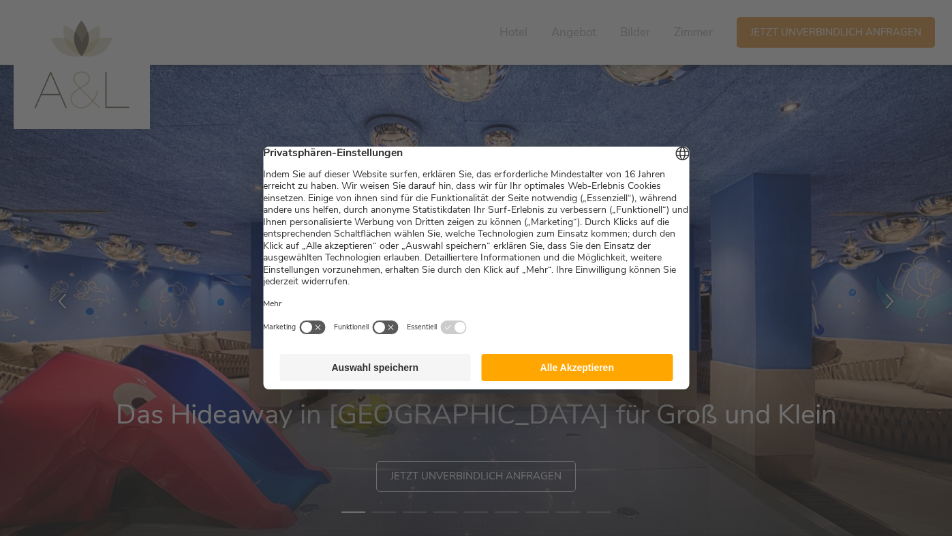
click at [537, 369] on button "Alle Akzeptieren" at bounding box center [578, 367] width 192 height 27
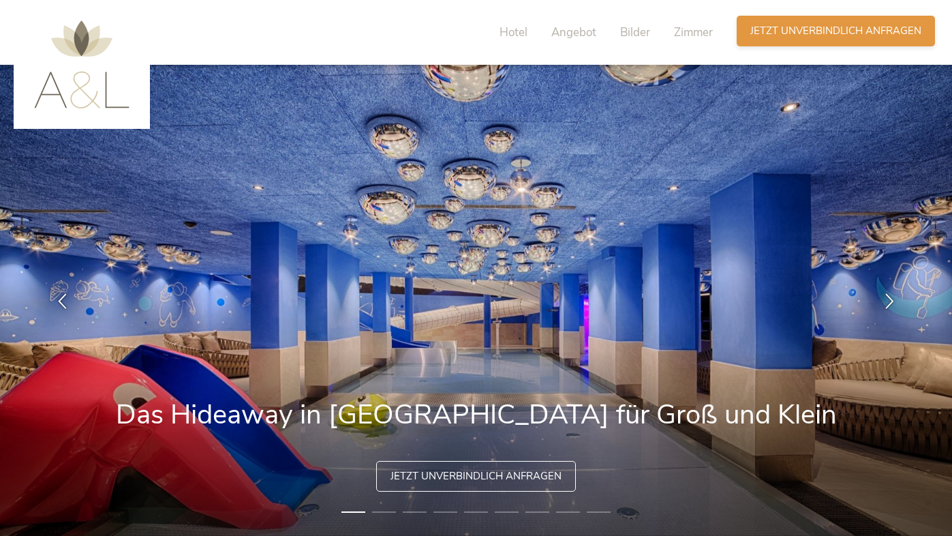
click at [808, 24] on span "Jetzt unverbindlich anfragen" at bounding box center [835, 31] width 171 height 14
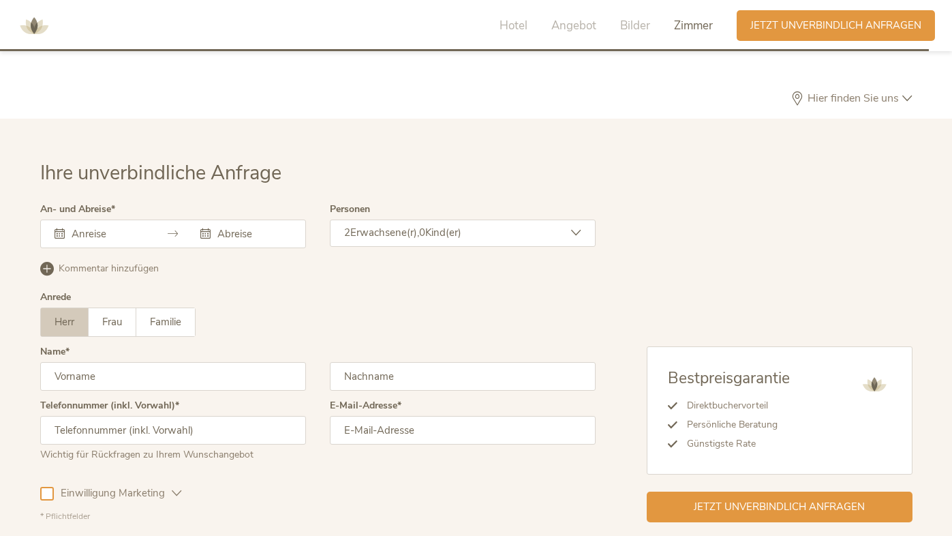
scroll to position [3871, 0]
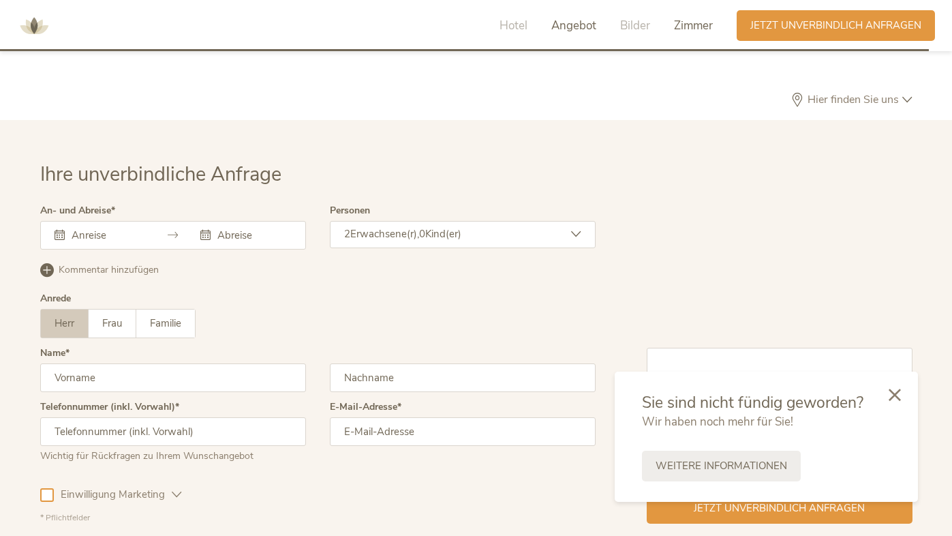
click at [563, 31] on span "Angebot" at bounding box center [573, 26] width 45 height 16
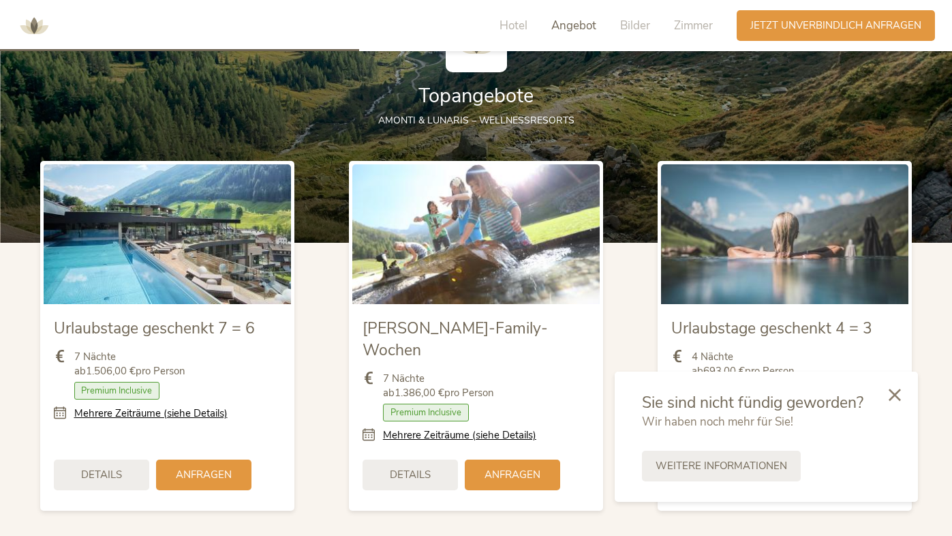
scroll to position [1497, 0]
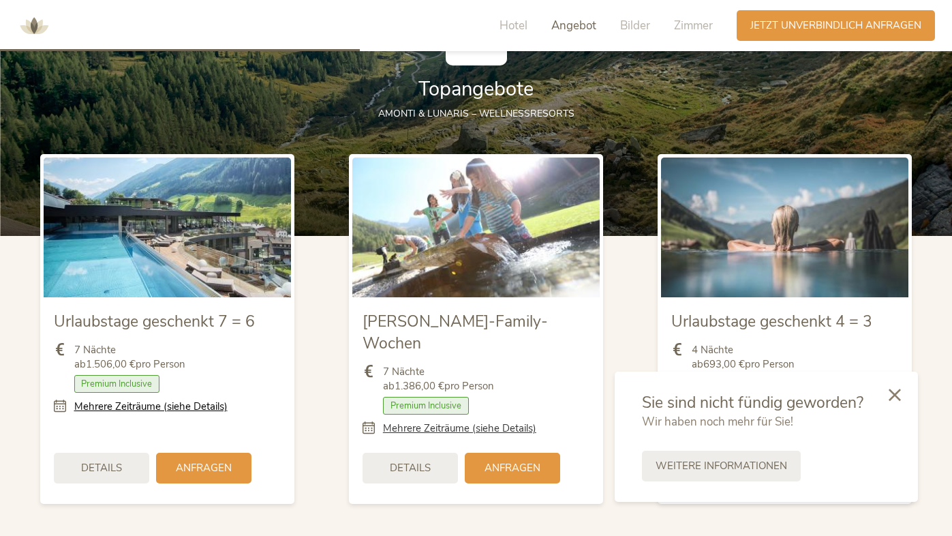
click at [423, 421] on link "Mehrere Zeiträume (siehe Details)" at bounding box center [459, 428] width 153 height 14
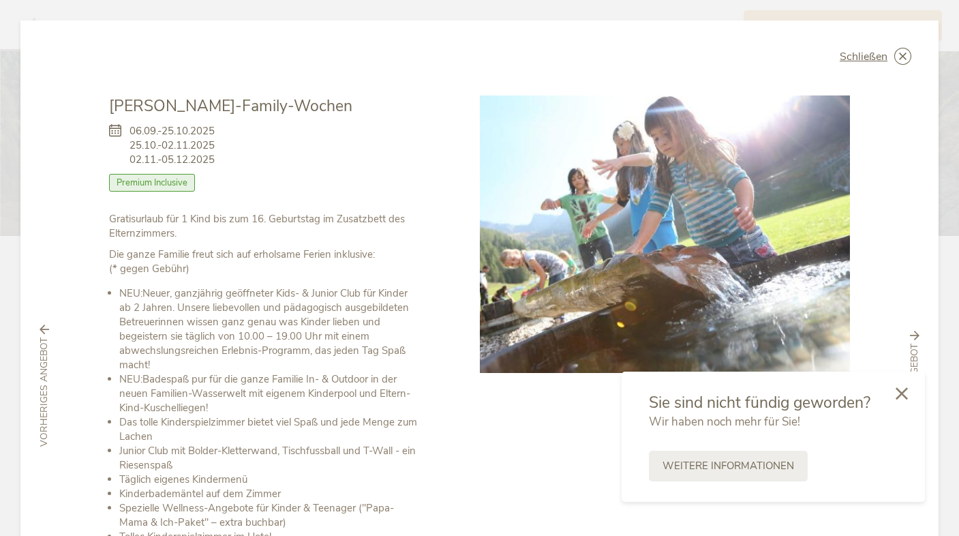
click at [904, 395] on icon at bounding box center [902, 393] width 12 height 12
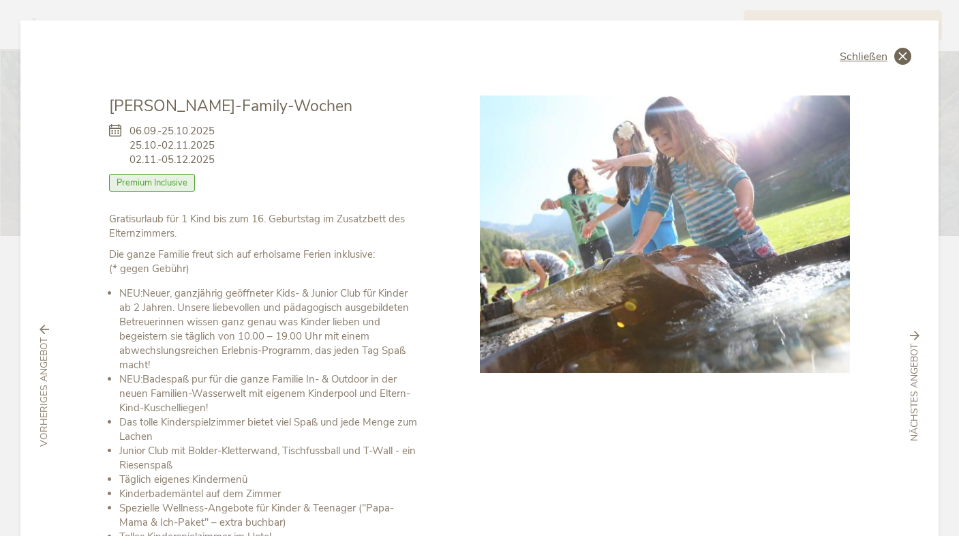
click at [865, 51] on span "Schließen" at bounding box center [864, 56] width 48 height 11
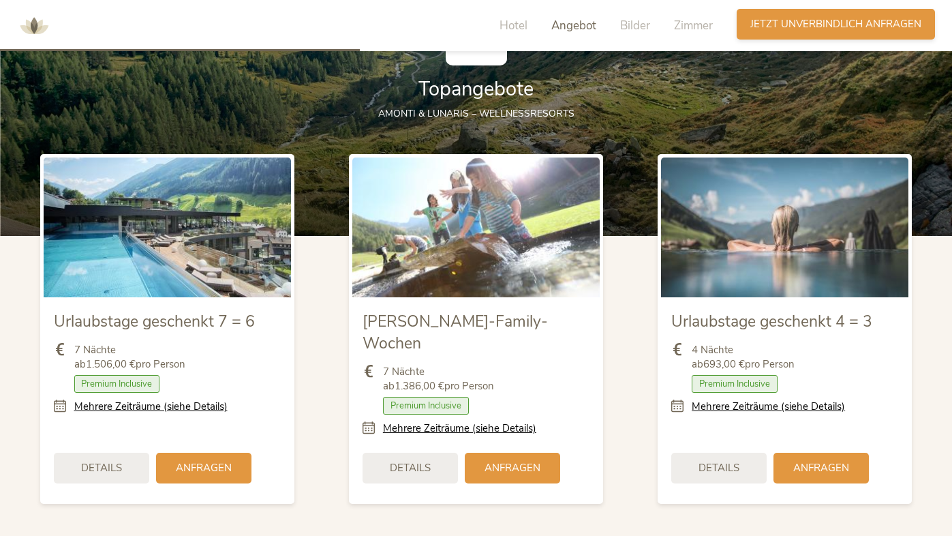
click at [838, 24] on span "Jetzt unverbindlich anfragen" at bounding box center [835, 24] width 171 height 14
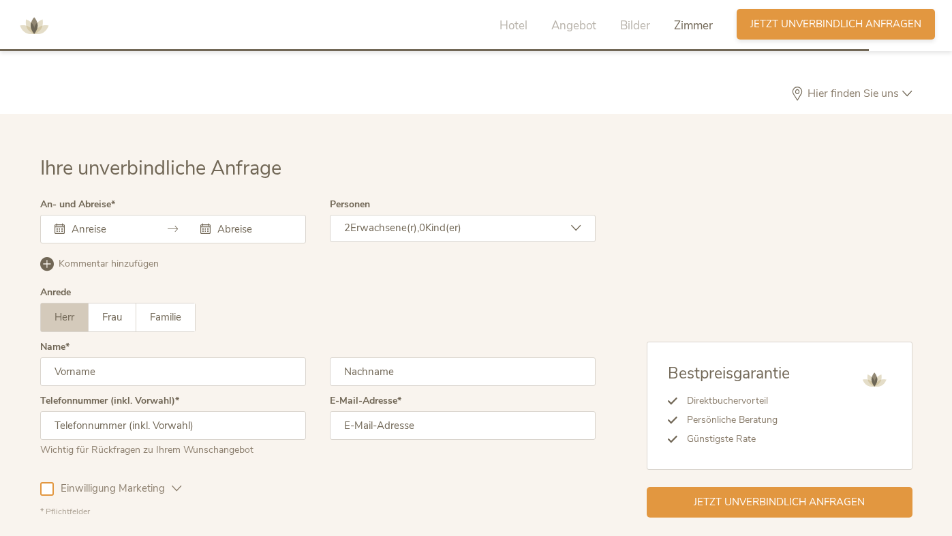
scroll to position [3937, 0]
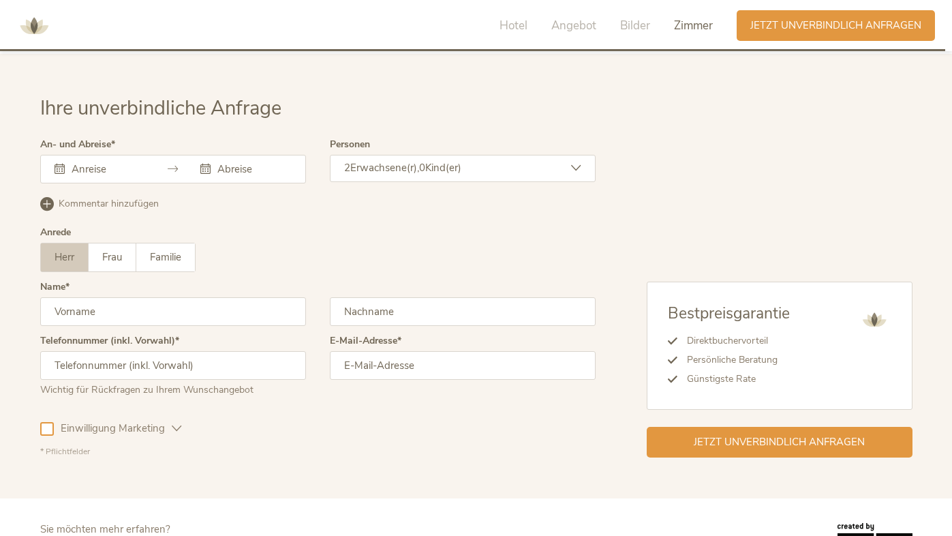
click at [401, 161] on span "Erwachsene(r)," at bounding box center [384, 168] width 69 height 14
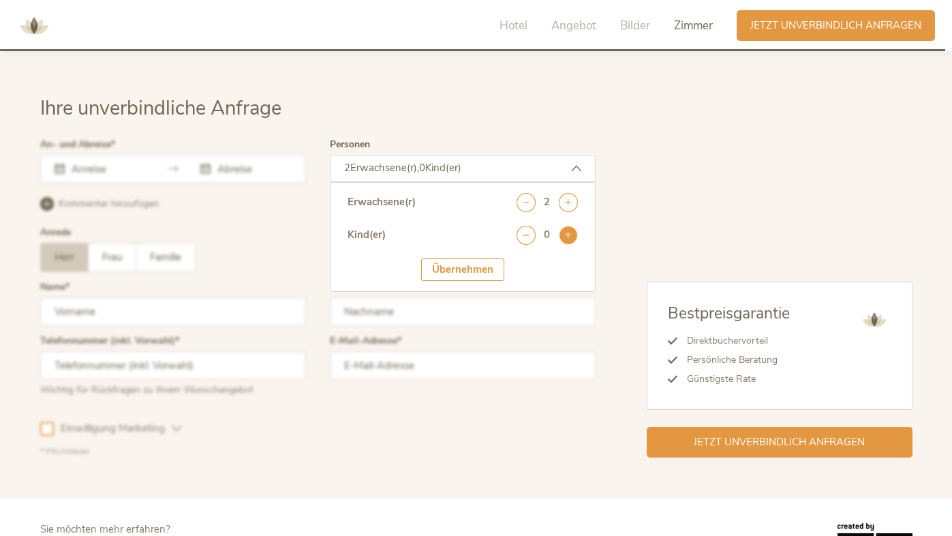
click at [564, 226] on icon at bounding box center [568, 235] width 19 height 19
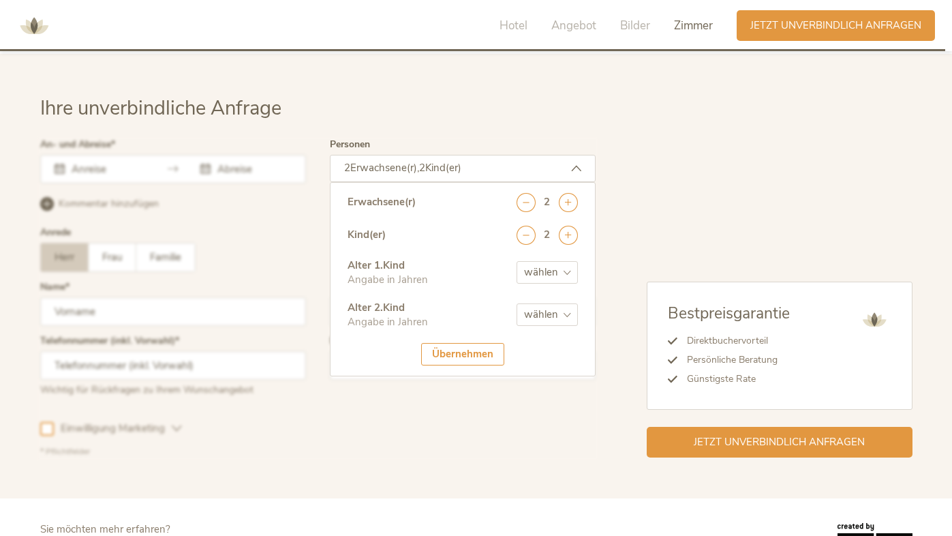
click at [564, 261] on select "wählen 0 1 2 3 4 5 6 7 8 9 10 11 12 13 14 15 16 17" at bounding box center [547, 272] width 61 height 22
select select "4"
select select "1"
click at [473, 343] on div "Übernehmen" at bounding box center [462, 354] width 83 height 22
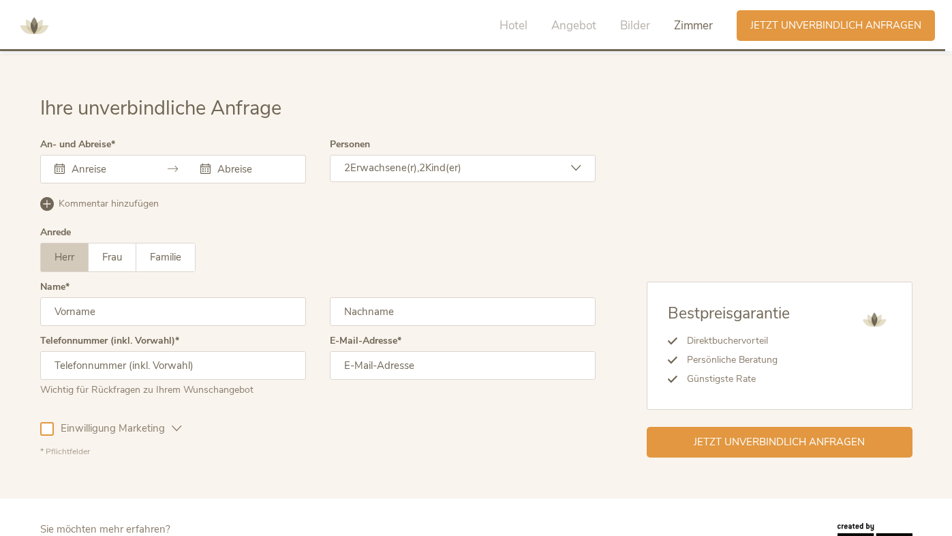
click at [101, 162] on input "text" at bounding box center [107, 169] width 78 height 14
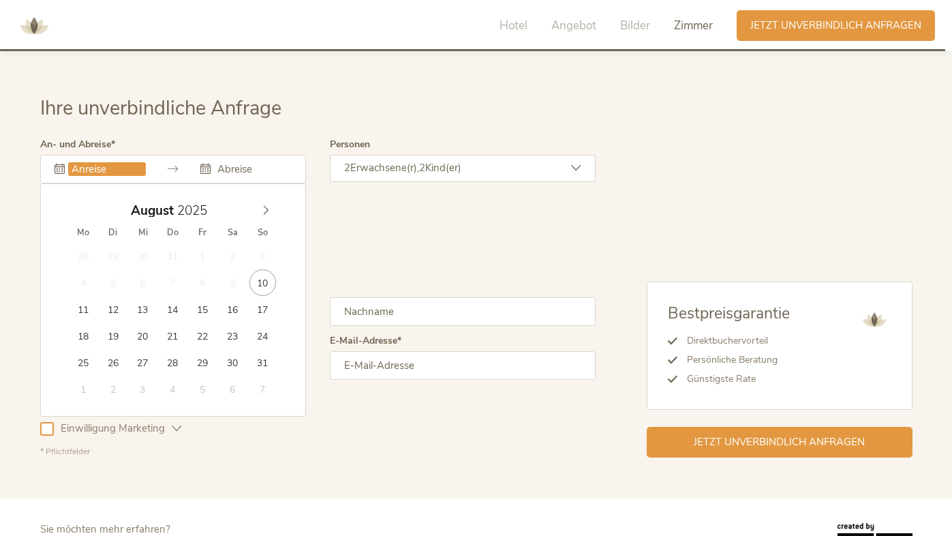
click at [365, 194] on div "Kommentar hinzufügen Kommentar entfernen" at bounding box center [317, 202] width 555 height 17
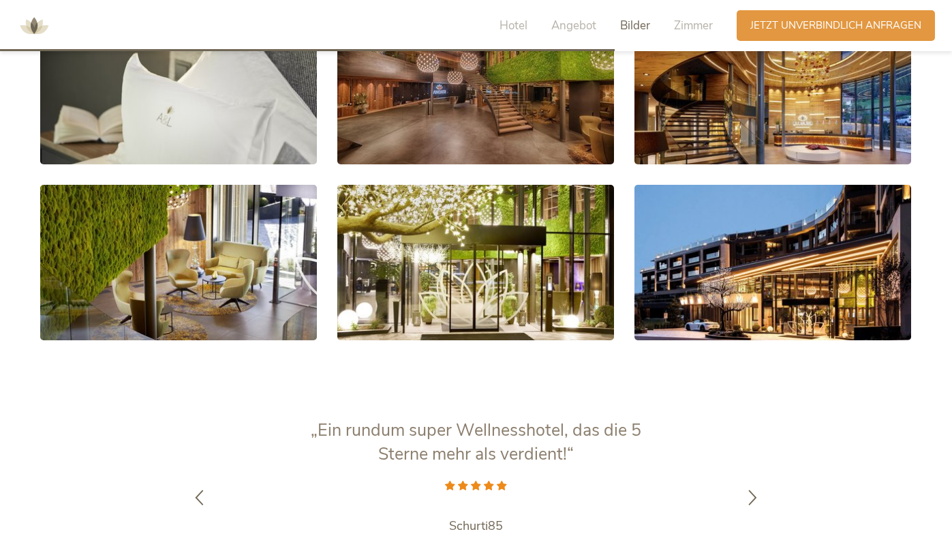
scroll to position [2571, 0]
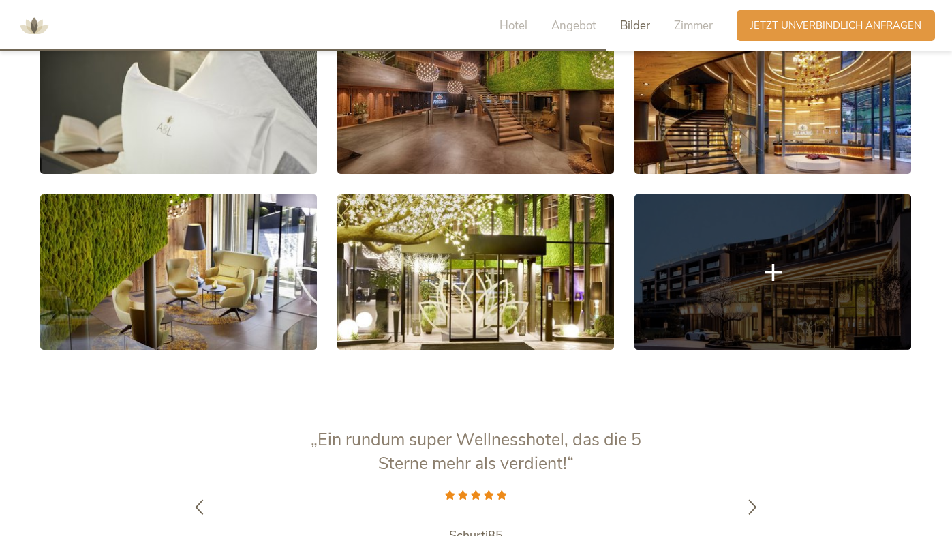
click at [755, 252] on link at bounding box center [773, 271] width 277 height 155
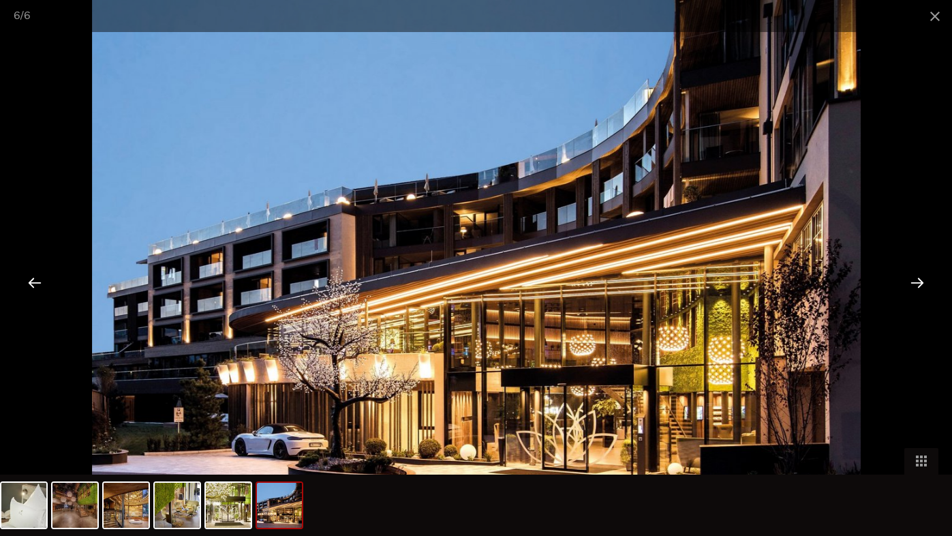
click at [914, 274] on div at bounding box center [917, 282] width 42 height 42
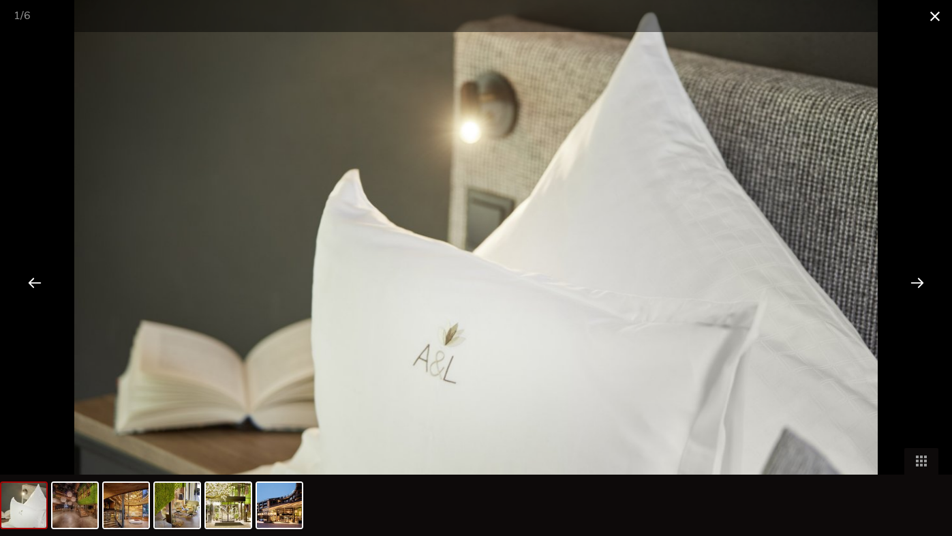
click at [926, 24] on span at bounding box center [935, 16] width 34 height 32
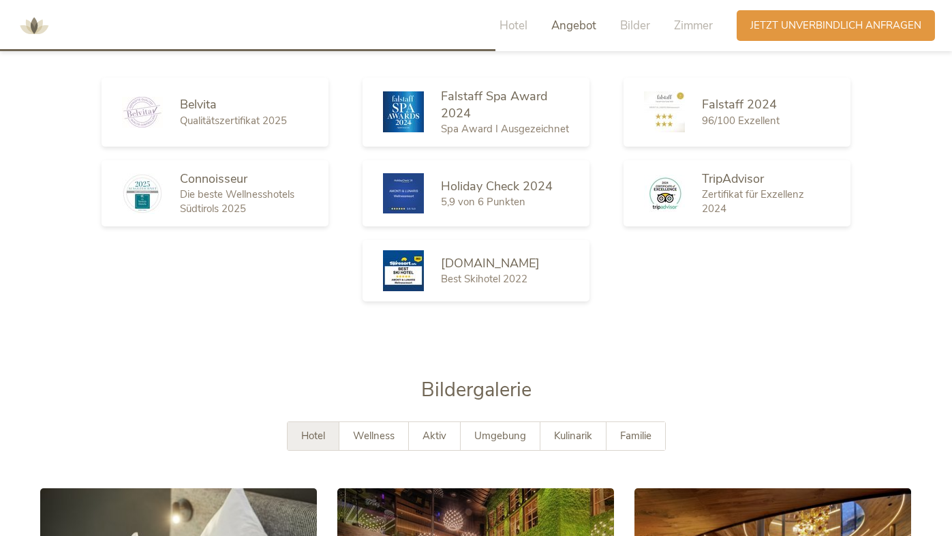
scroll to position [2124, 0]
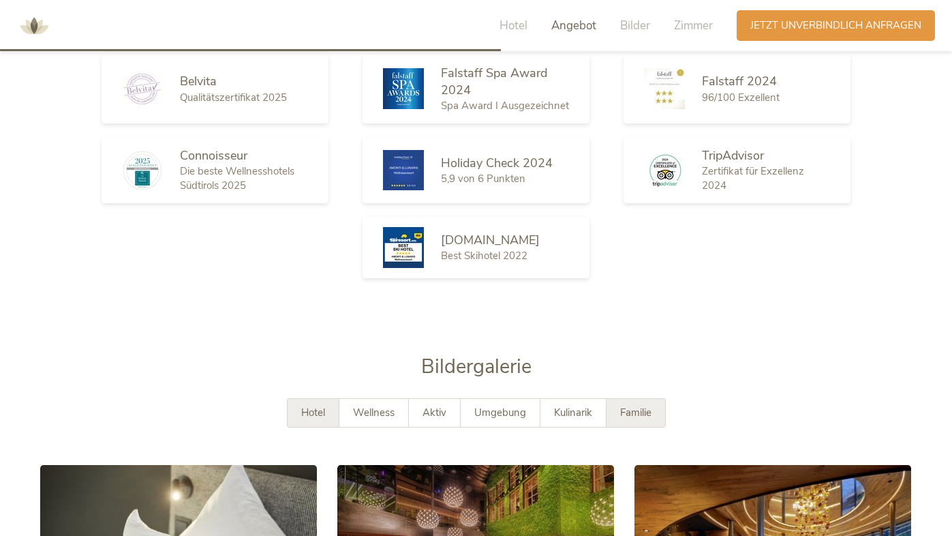
click at [652, 399] on div "Familie" at bounding box center [636, 413] width 59 height 28
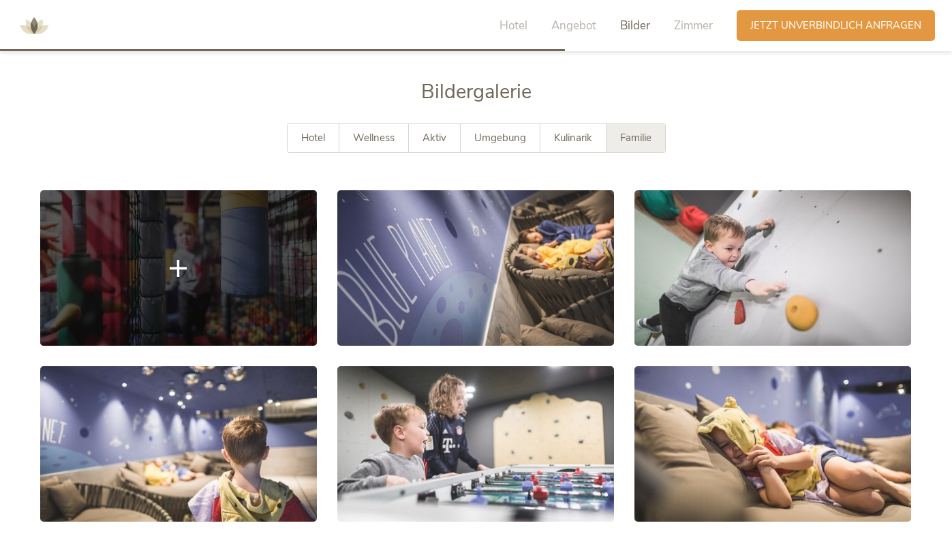
scroll to position [2403, 0]
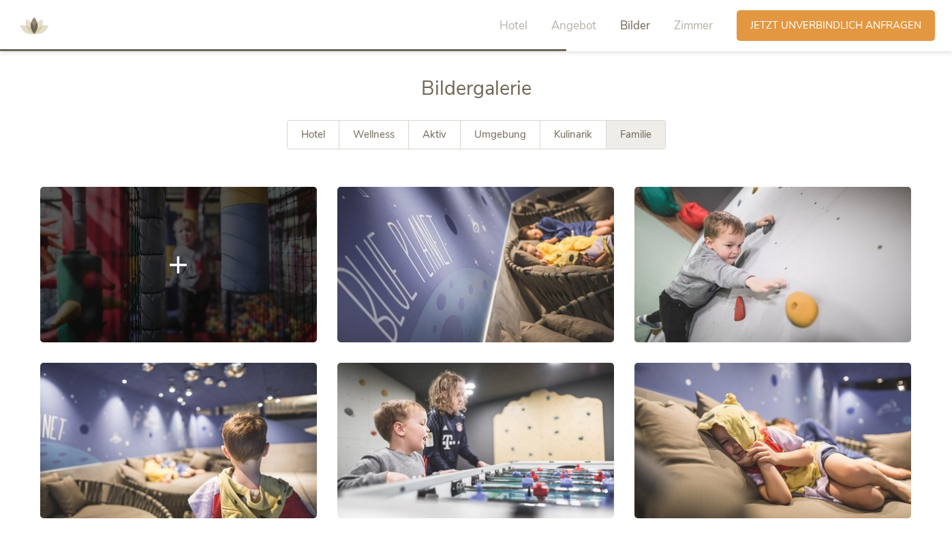
click at [156, 275] on link at bounding box center [178, 264] width 277 height 155
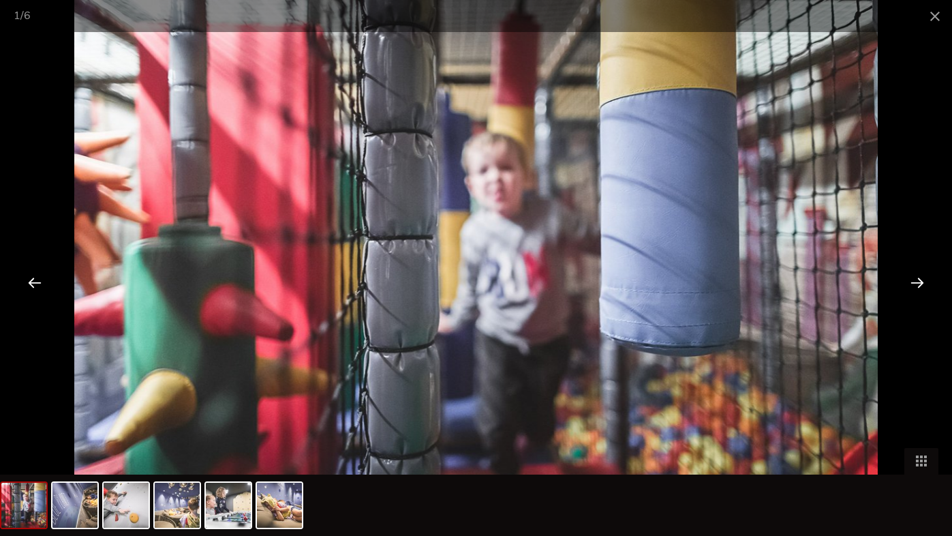
click at [929, 272] on div at bounding box center [917, 282] width 42 height 42
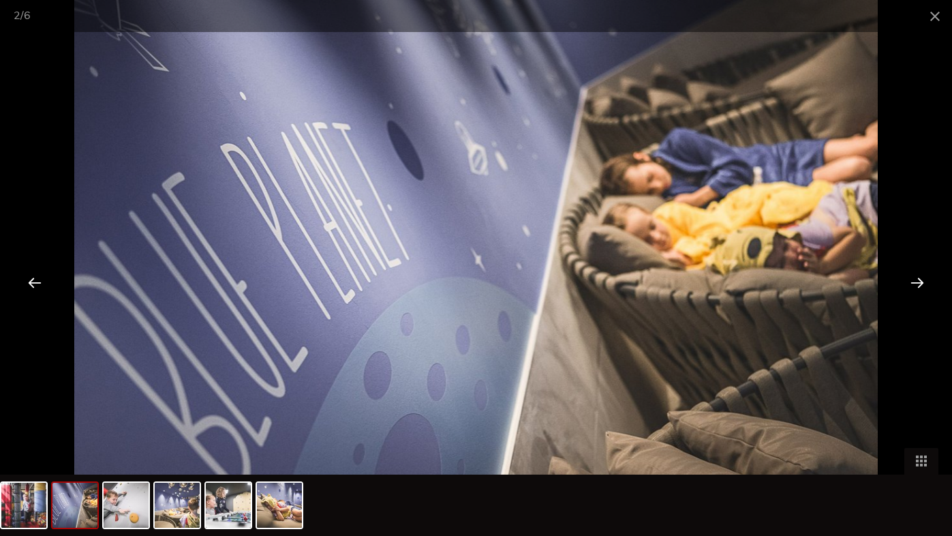
click at [929, 272] on div at bounding box center [917, 282] width 42 height 42
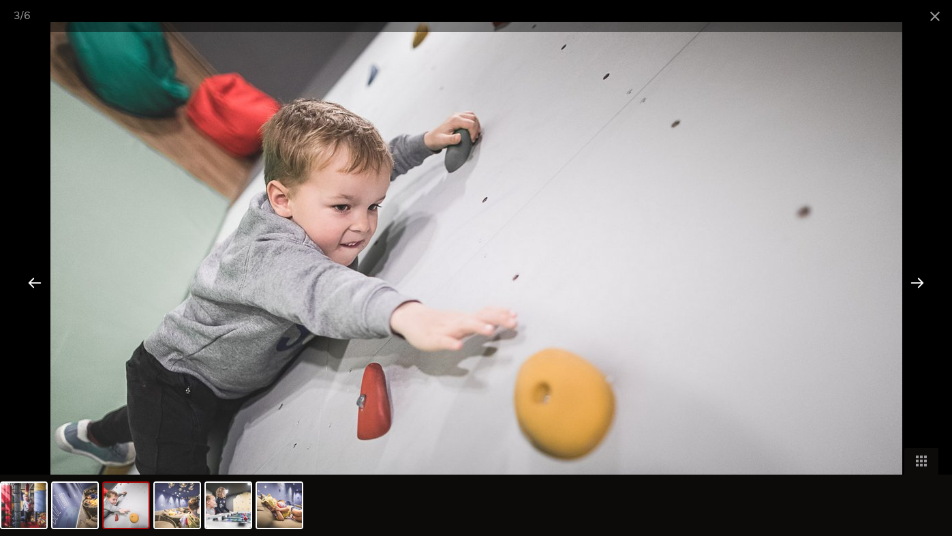
click at [929, 272] on div at bounding box center [917, 282] width 42 height 42
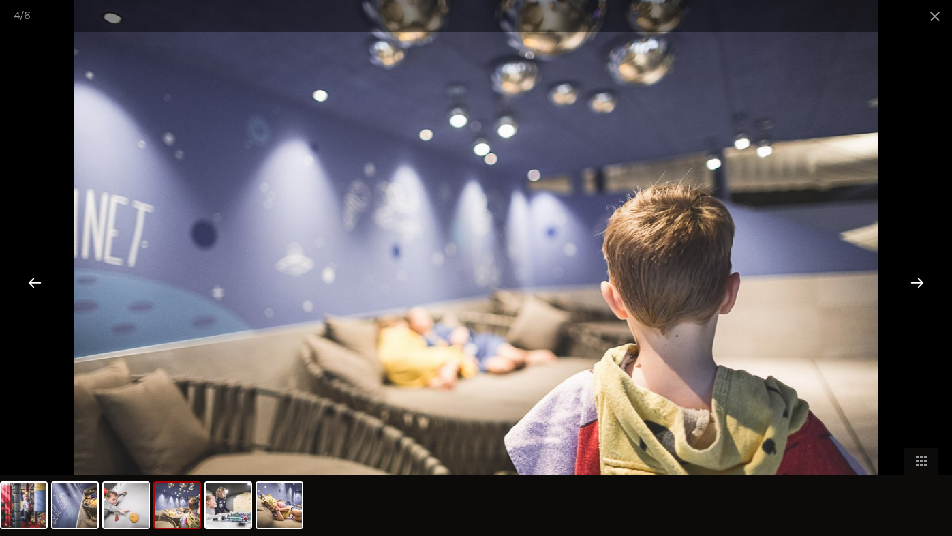
click at [929, 272] on div at bounding box center [917, 282] width 42 height 42
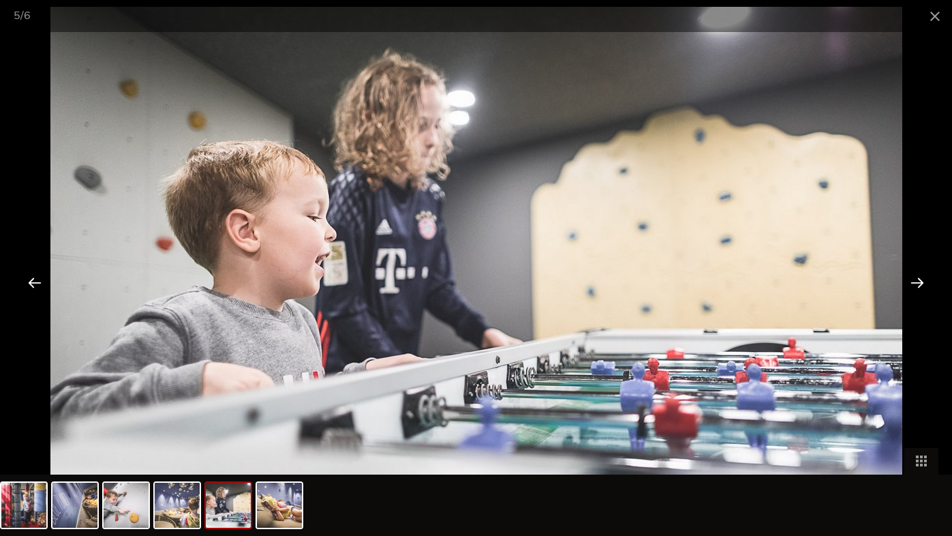
click at [929, 272] on div at bounding box center [917, 282] width 42 height 42
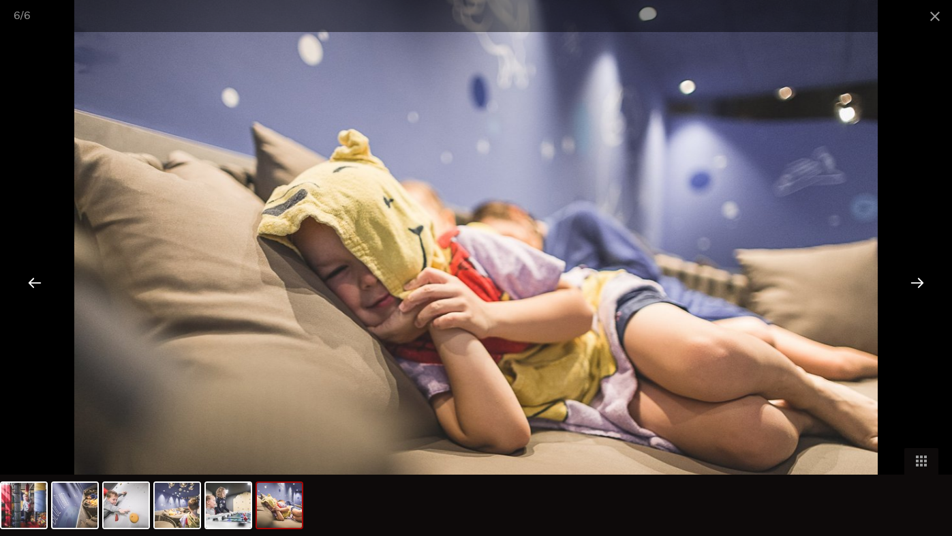
click at [929, 272] on div at bounding box center [917, 282] width 42 height 42
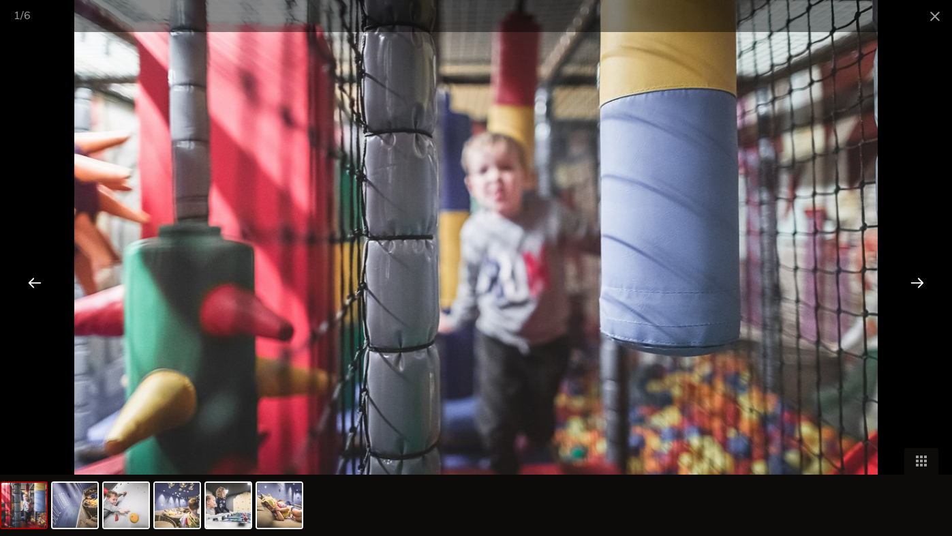
click at [929, 272] on div at bounding box center [917, 282] width 42 height 42
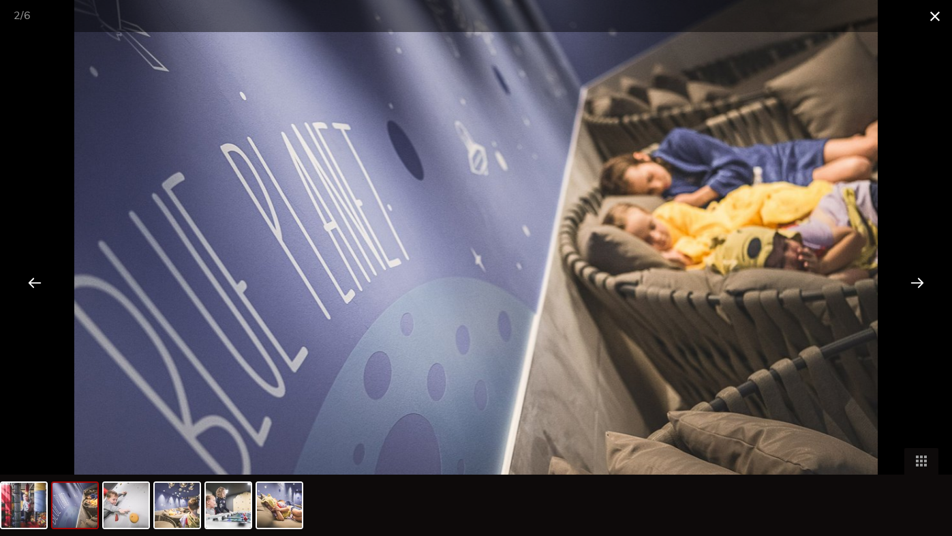
click at [936, 20] on span at bounding box center [935, 16] width 34 height 32
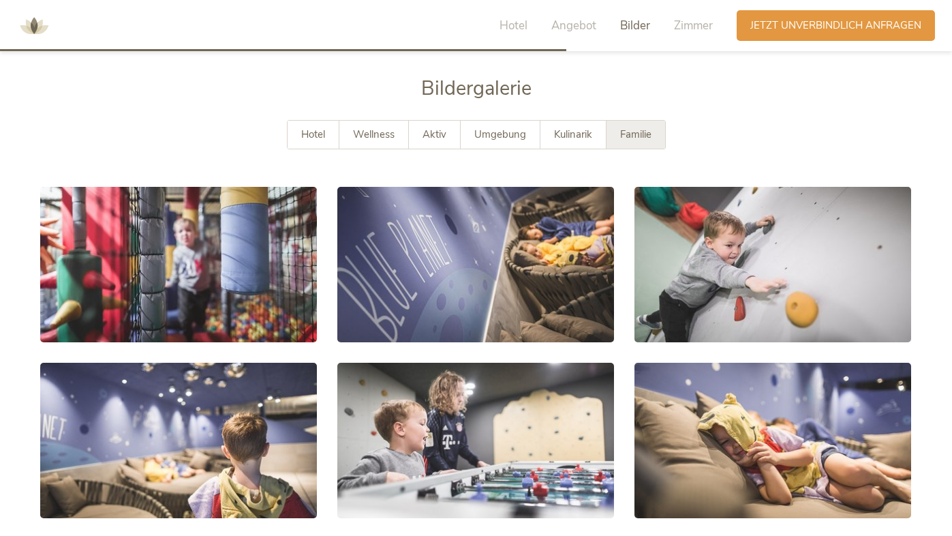
click at [374, 89] on div "Bildergalerie" at bounding box center [476, 97] width 872 height 45
click at [372, 121] on div "Wellness" at bounding box center [374, 135] width 70 height 28
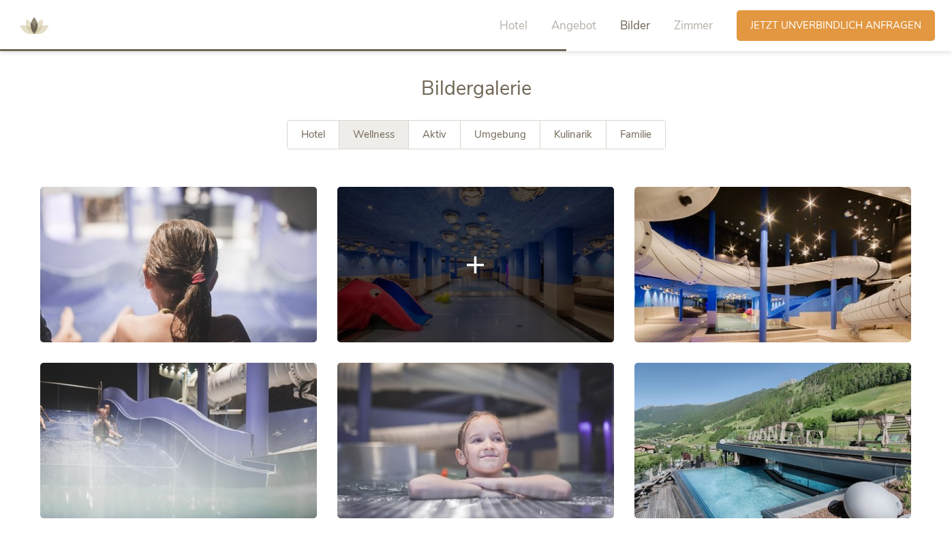
click at [454, 248] on link at bounding box center [475, 264] width 277 height 155
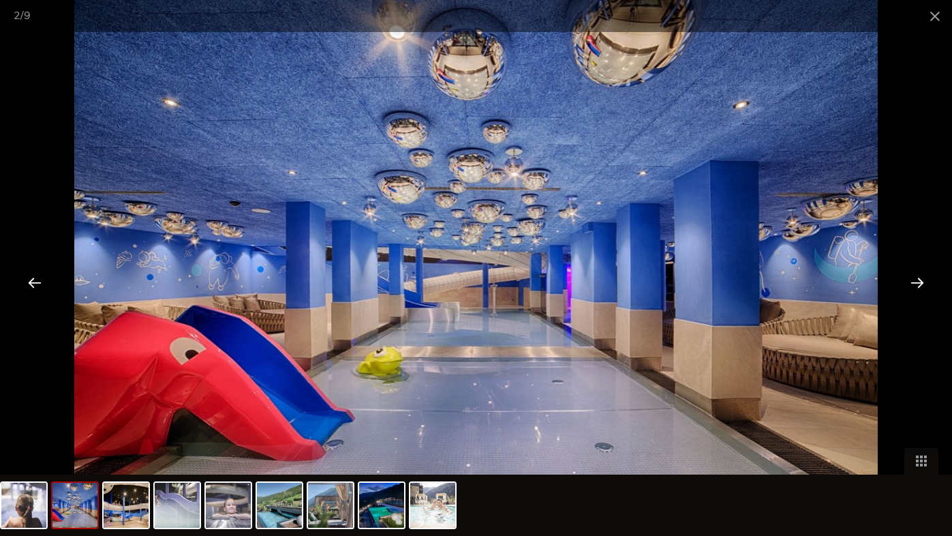
click at [913, 291] on div at bounding box center [917, 282] width 42 height 42
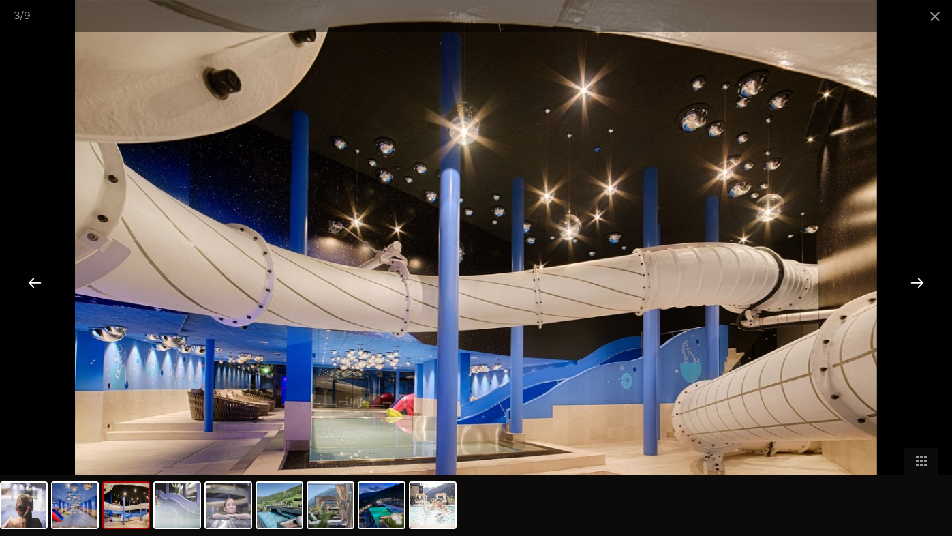
click at [913, 291] on div at bounding box center [917, 282] width 42 height 42
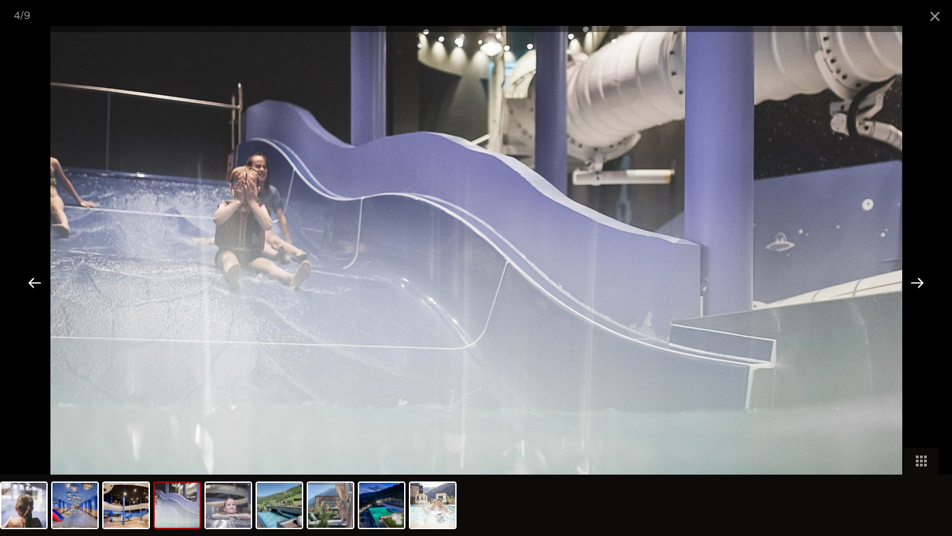
click at [913, 291] on div at bounding box center [917, 282] width 42 height 42
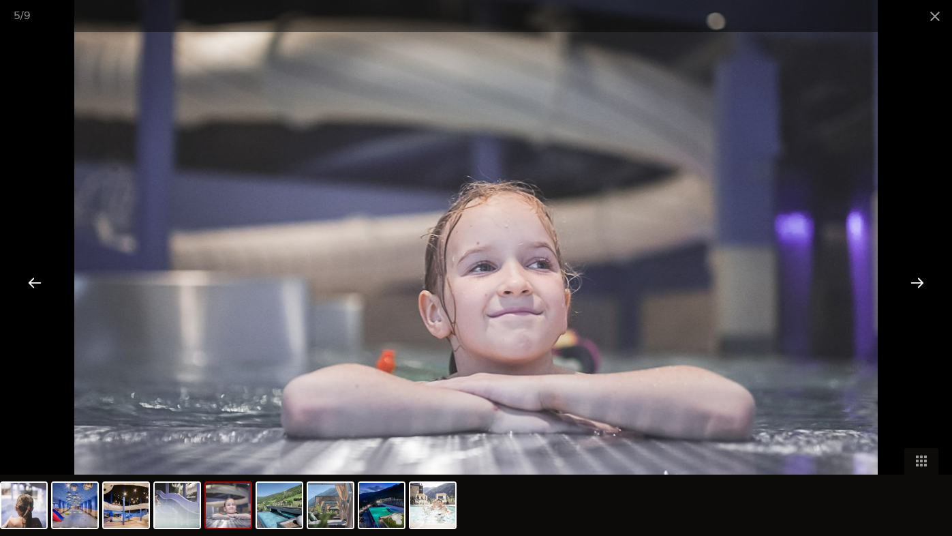
click at [913, 291] on div at bounding box center [917, 282] width 42 height 42
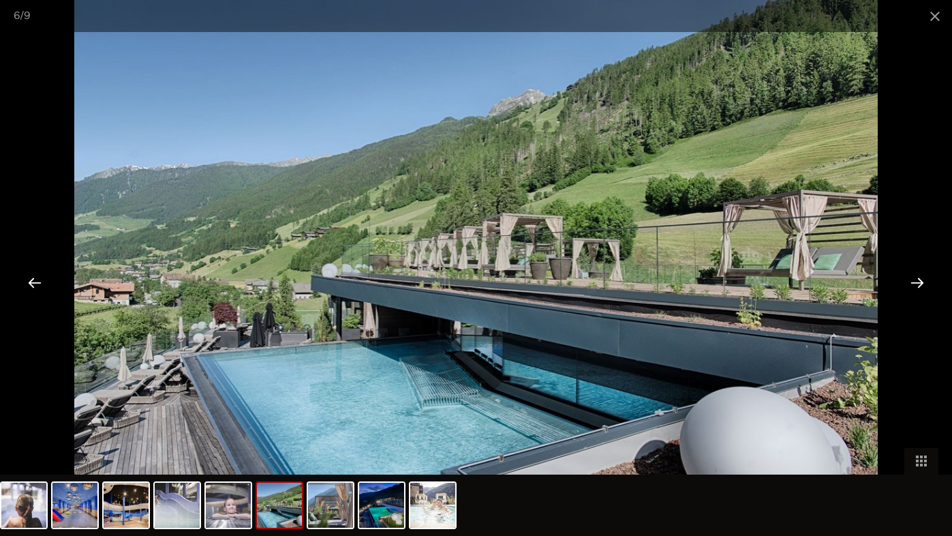
click at [913, 291] on div at bounding box center [917, 282] width 42 height 42
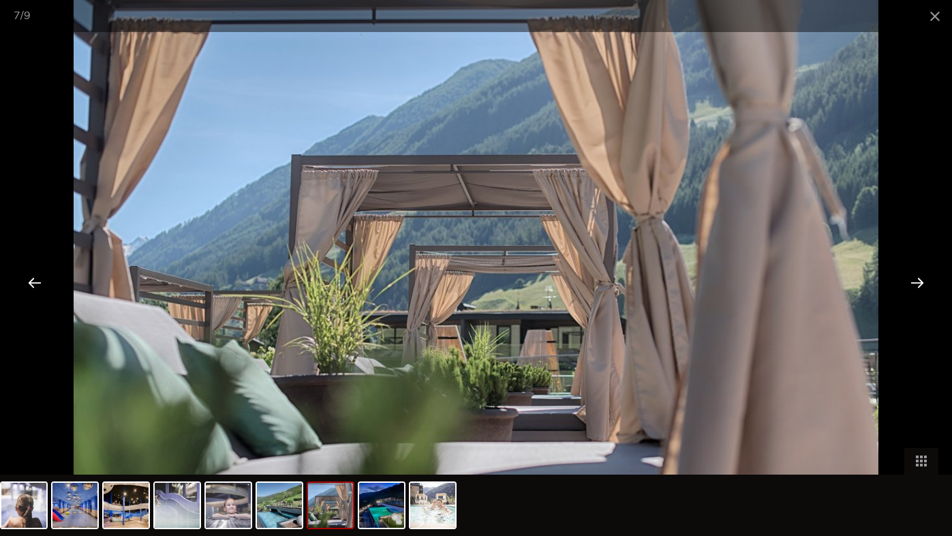
click at [913, 291] on div at bounding box center [917, 282] width 42 height 42
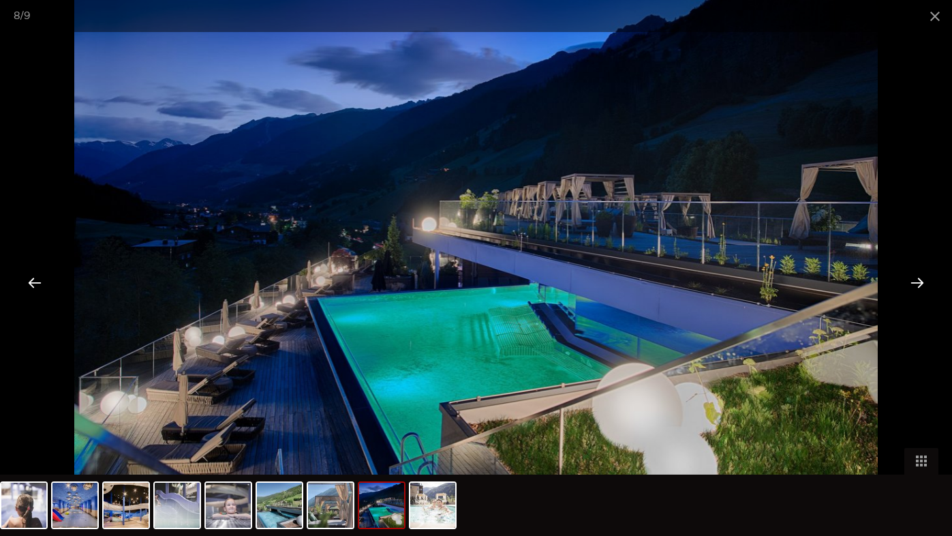
click at [913, 291] on div at bounding box center [917, 282] width 42 height 42
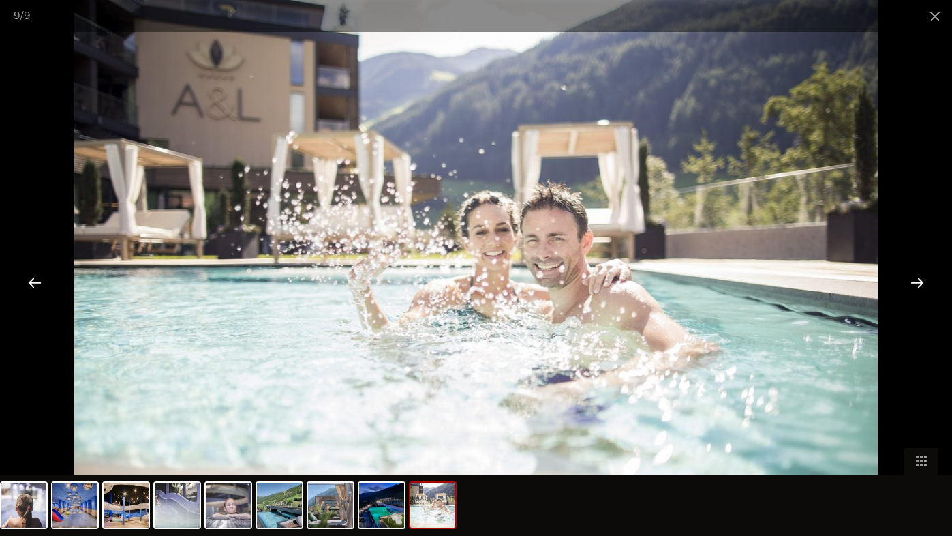
click at [913, 291] on div at bounding box center [917, 282] width 42 height 42
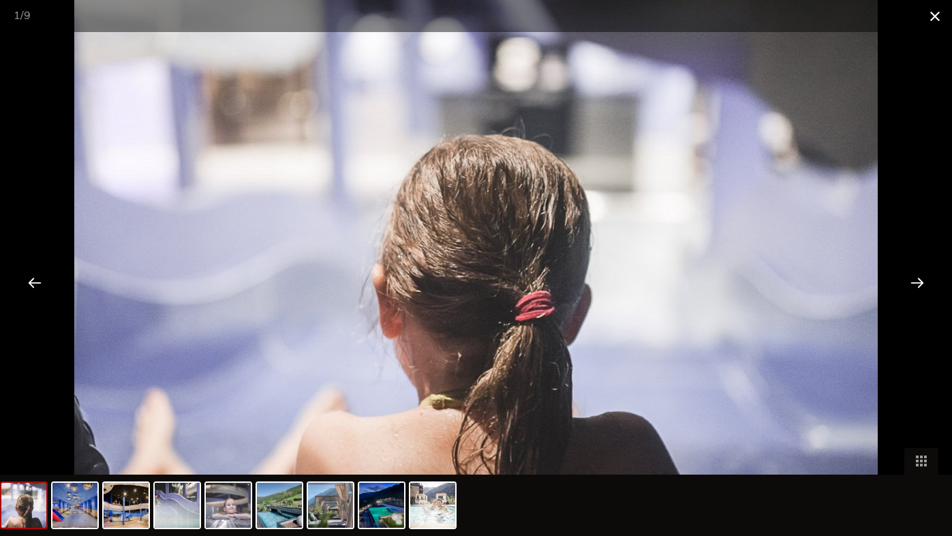
click at [924, 18] on span at bounding box center [935, 16] width 34 height 32
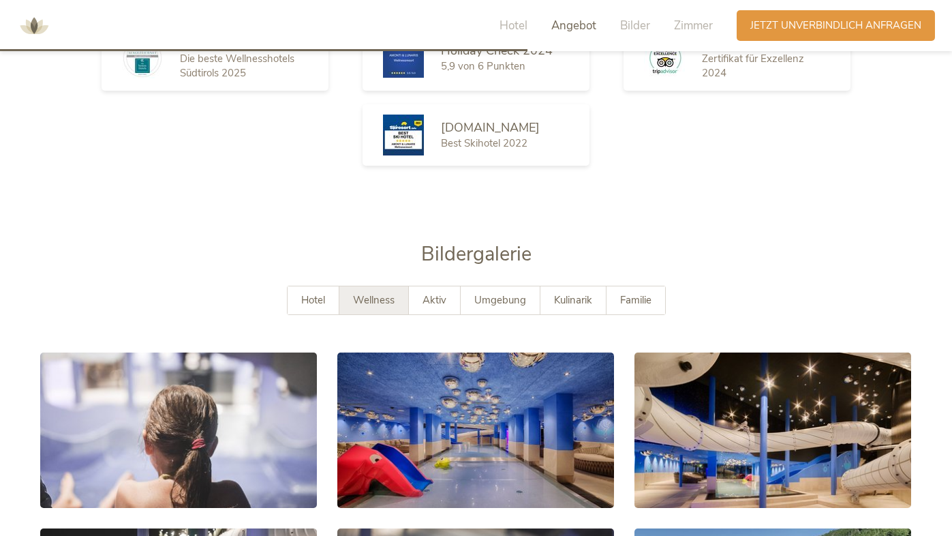
scroll to position [2216, 0]
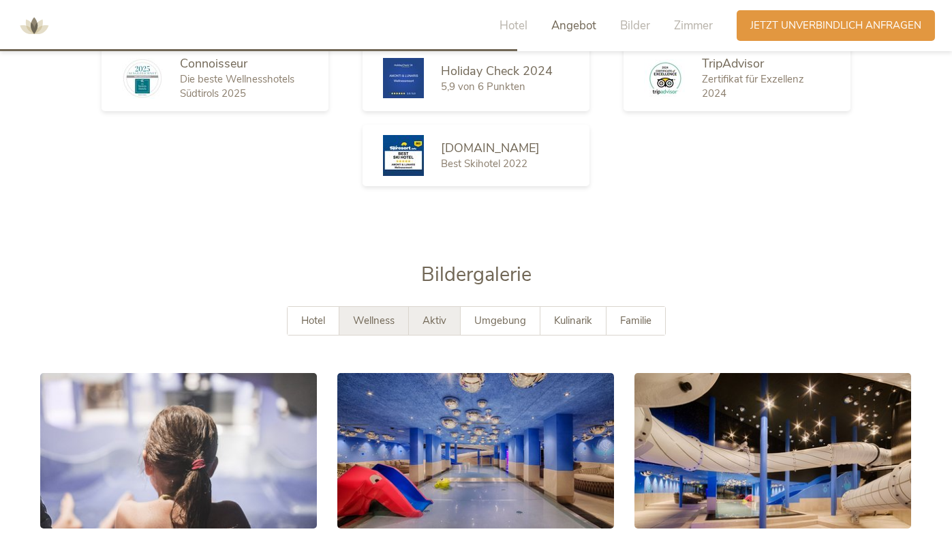
click at [440, 314] on span "Aktiv" at bounding box center [435, 321] width 24 height 14
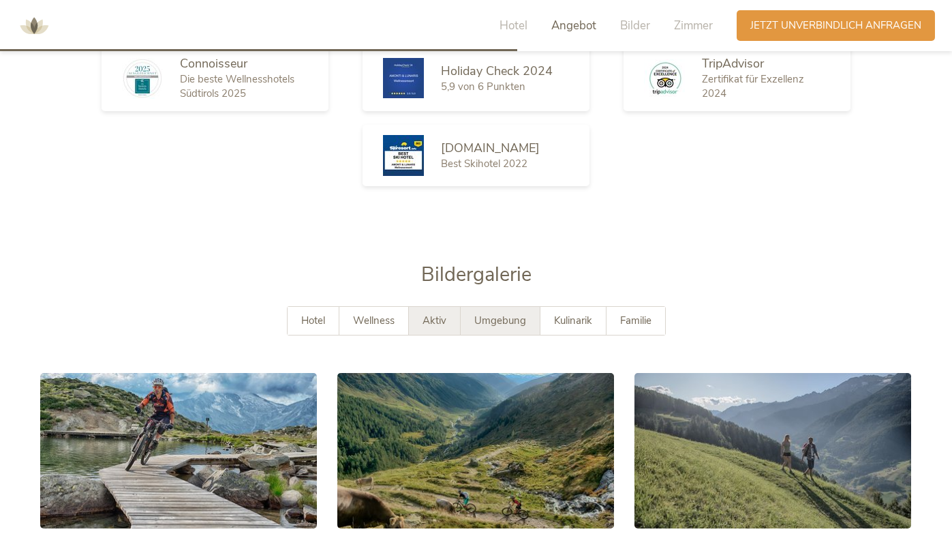
click at [499, 314] on span "Umgebung" at bounding box center [500, 321] width 52 height 14
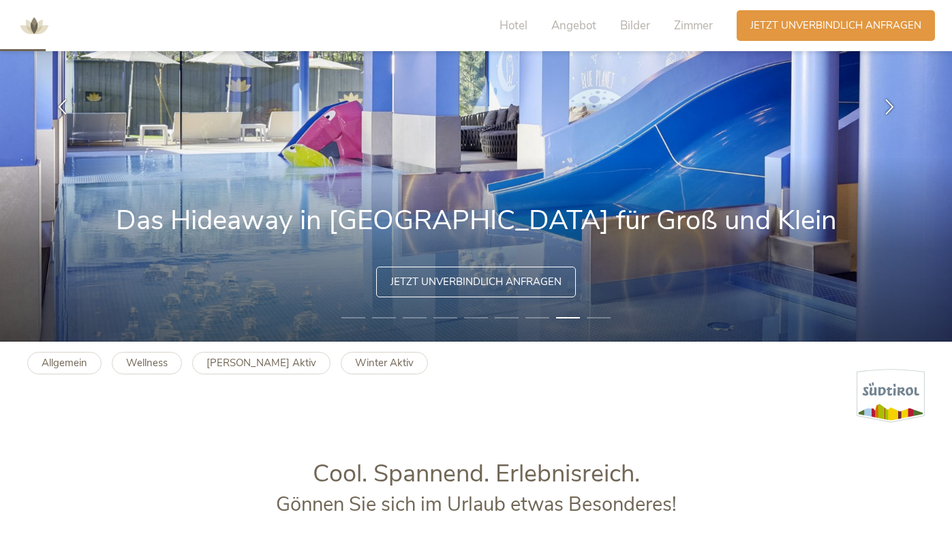
scroll to position [194, 0]
click at [844, 35] on div "Anfragen Jetzt unverbindlich anfragen" at bounding box center [836, 24] width 198 height 31
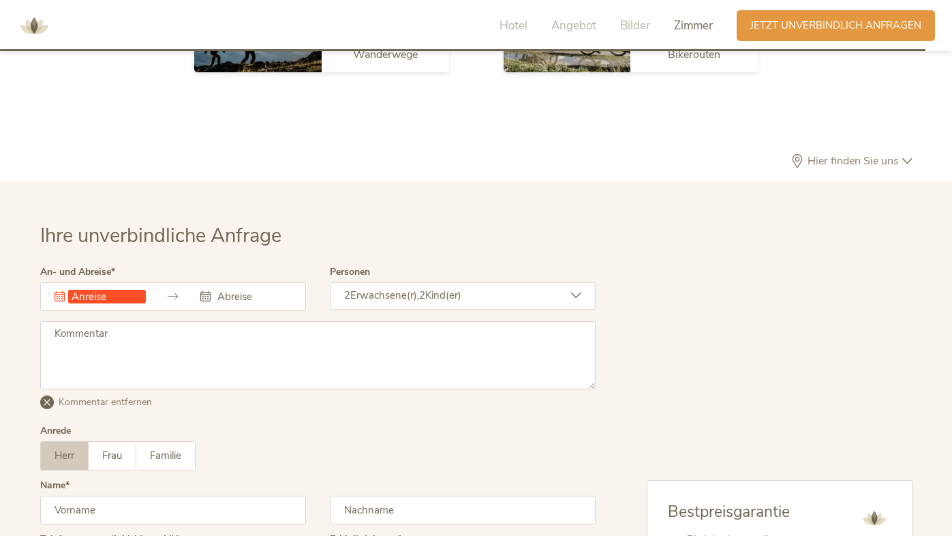
scroll to position [3937, 0]
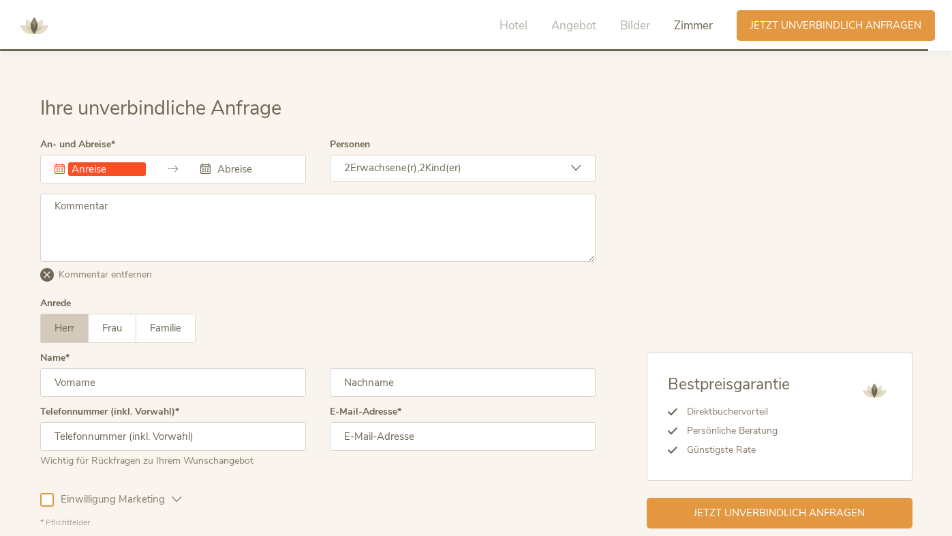
click at [112, 162] on input "text" at bounding box center [107, 169] width 78 height 14
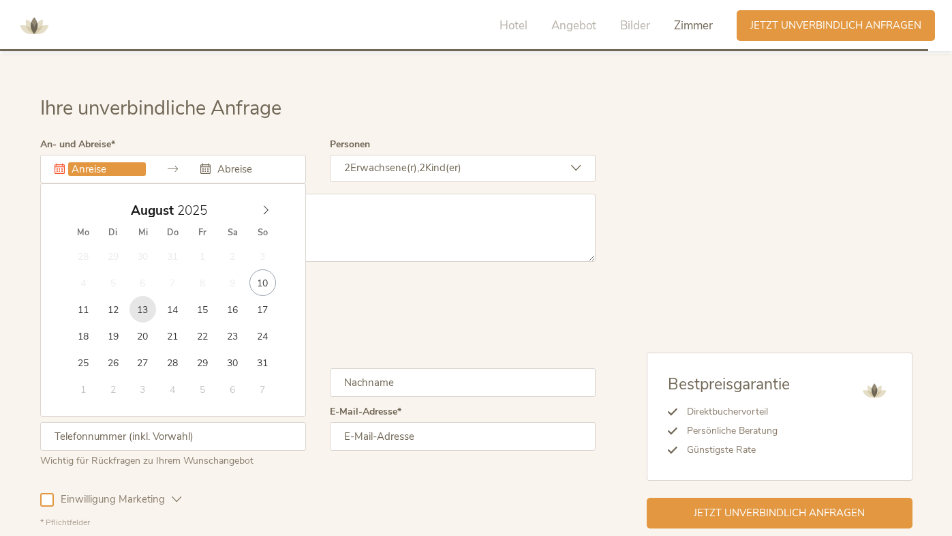
type input "13.08.2025"
click at [81, 162] on input "13.08.2025" at bounding box center [107, 169] width 78 height 14
type input "16.08.2025"
click at [363, 258] on div "Kommentar hinzufügen Kommentar entfernen" at bounding box center [317, 246] width 555 height 105
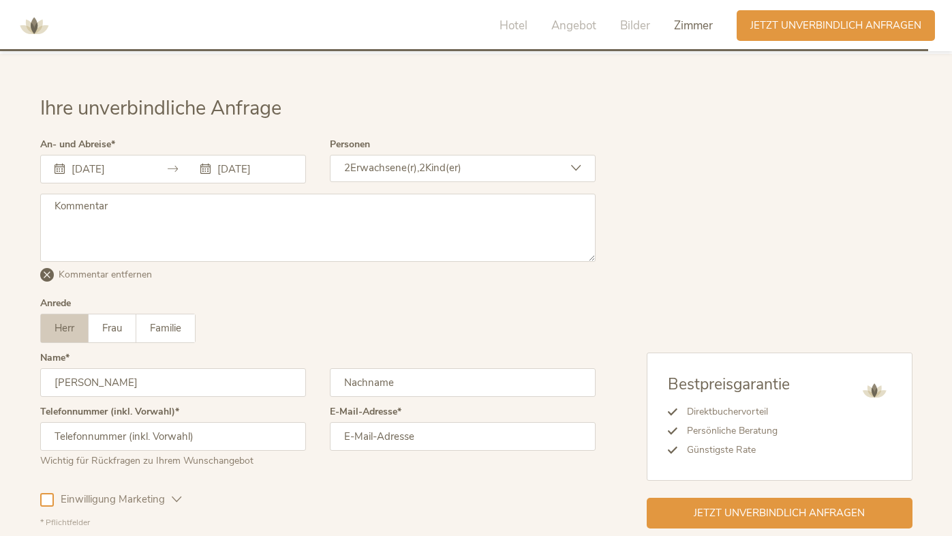
type input "Marius"
type input "Springer"
type input "+491627644330"
type input "springer_marius@web.de"
click at [281, 477] on div "Einwilligung Marketing Einwilligung Profilierung" at bounding box center [317, 497] width 555 height 40
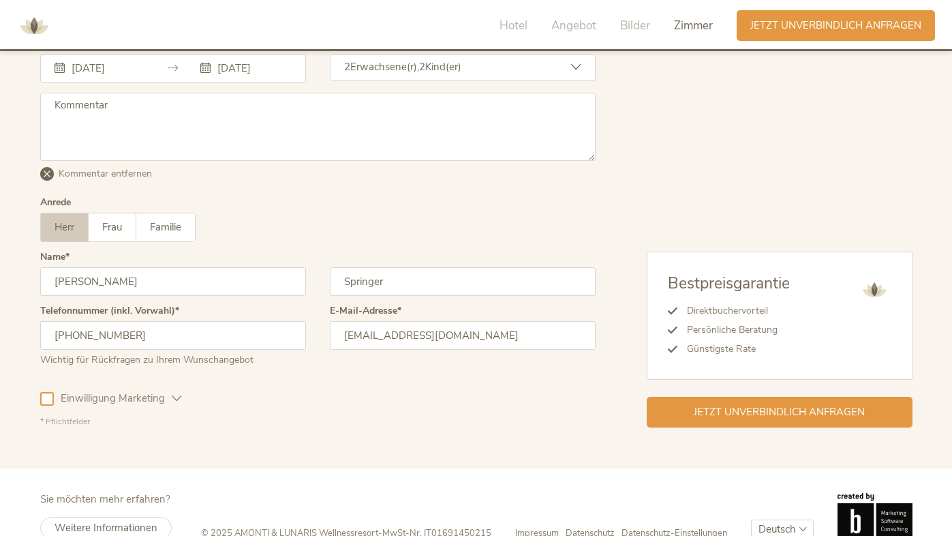
scroll to position [4037, 0]
click at [674, 396] on div "Jetzt unverbindlich anfragen" at bounding box center [780, 411] width 266 height 31
